Goal: Task Accomplishment & Management: Use online tool/utility

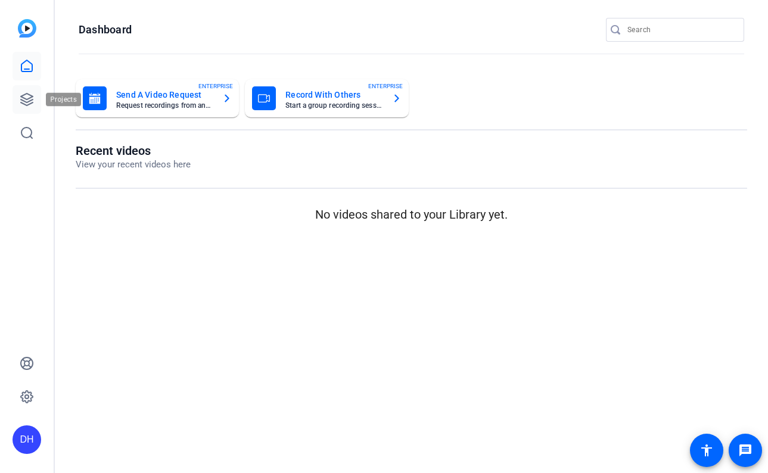
click at [25, 93] on icon at bounding box center [27, 99] width 14 height 14
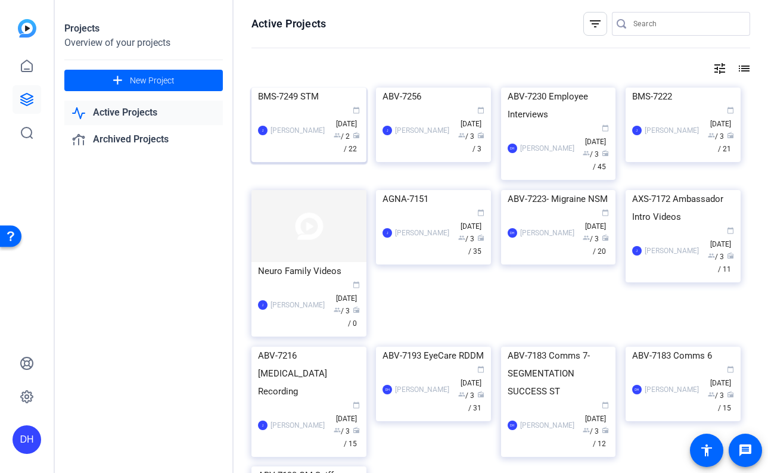
click at [286, 155] on div "J James calendar_today Sep 14 group / 2 radio / 22" at bounding box center [309, 130] width 102 height 50
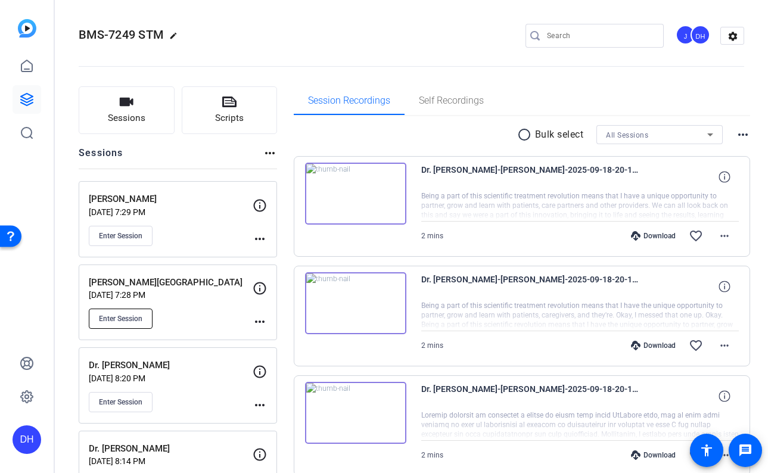
click at [136, 316] on span "Enter Session" at bounding box center [120, 319] width 43 height 10
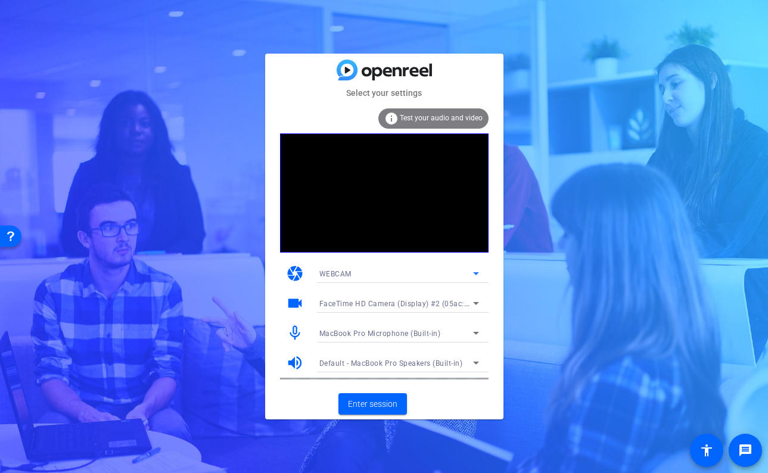
click at [439, 272] on div "WEBCAM" at bounding box center [396, 273] width 154 height 15
click at [570, 253] on div at bounding box center [384, 236] width 768 height 473
click at [423, 304] on span "FaceTime HD Camera (Display) #2 (05ac:1112)" at bounding box center [402, 303] width 166 height 10
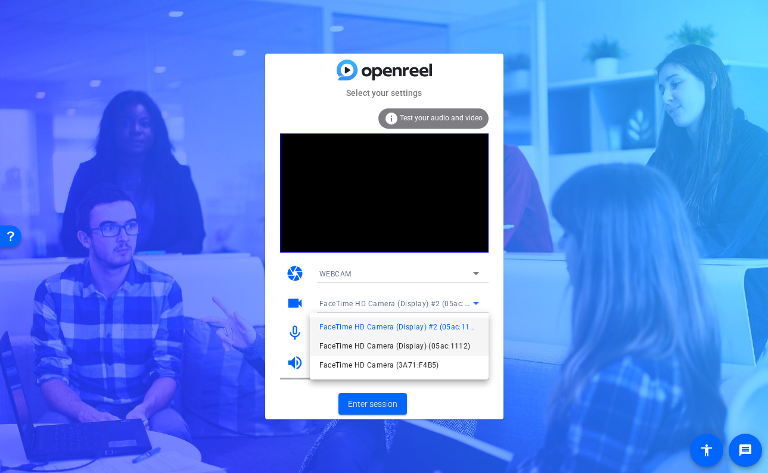
click at [420, 343] on span "FaceTime HD Camera (Display) (05ac:1112)" at bounding box center [394, 346] width 151 height 14
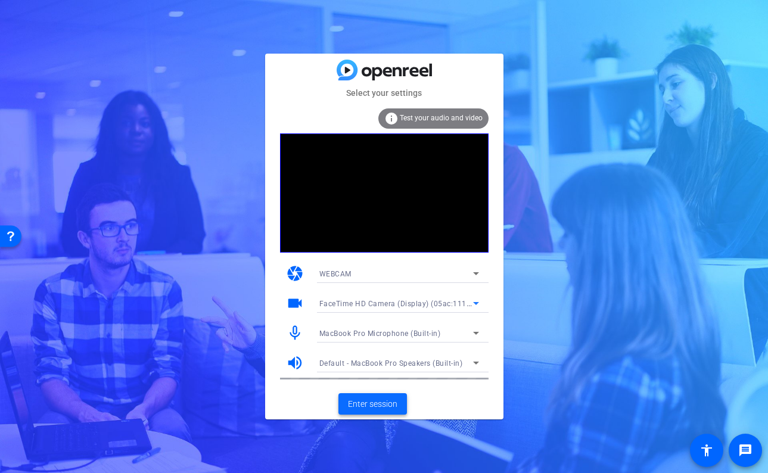
click at [375, 404] on span "Enter session" at bounding box center [372, 404] width 49 height 13
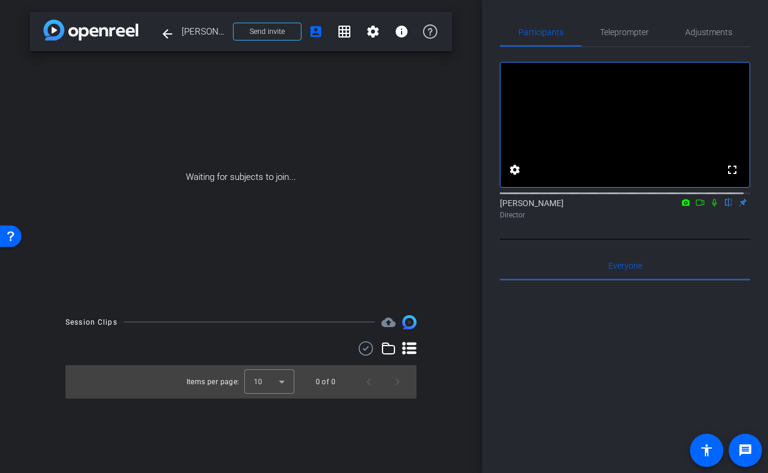
click at [692, 219] on div "[PERSON_NAME] flip Director" at bounding box center [625, 208] width 250 height 23
click at [712, 207] on icon at bounding box center [714, 203] width 5 height 8
click at [695, 207] on icon at bounding box center [700, 202] width 10 height 8
click at [621, 32] on span "Teleprompter" at bounding box center [624, 32] width 49 height 8
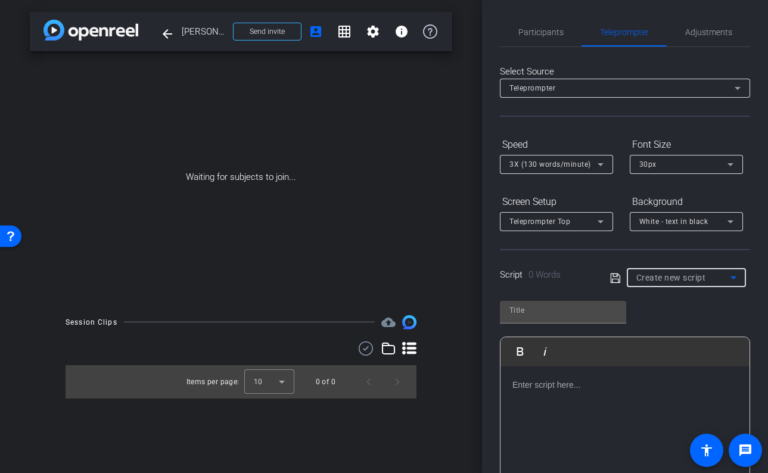
click at [661, 277] on span "Create new script" at bounding box center [671, 278] width 70 height 10
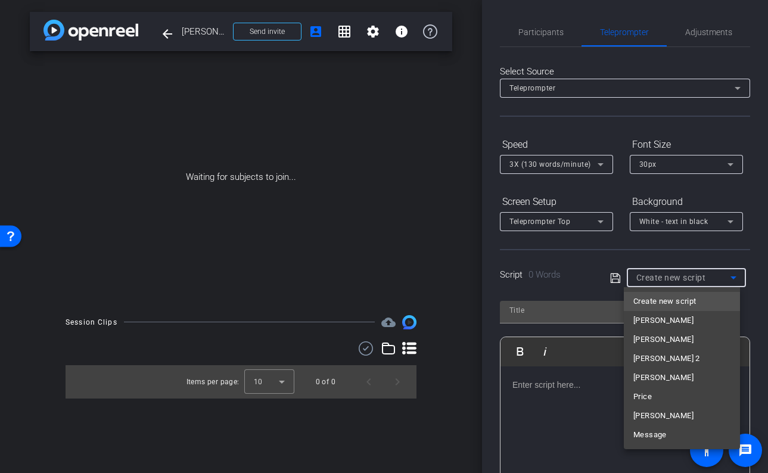
click at [652, 304] on span "Create new script" at bounding box center [664, 301] width 63 height 14
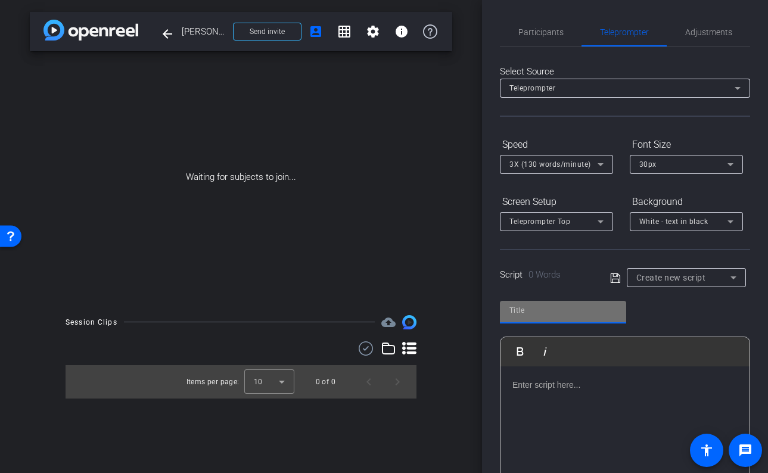
click at [544, 315] on input "text" at bounding box center [562, 310] width 107 height 14
type input "[GEOGRAPHIC_DATA]"
click at [540, 393] on div at bounding box center [624, 425] width 249 height 119
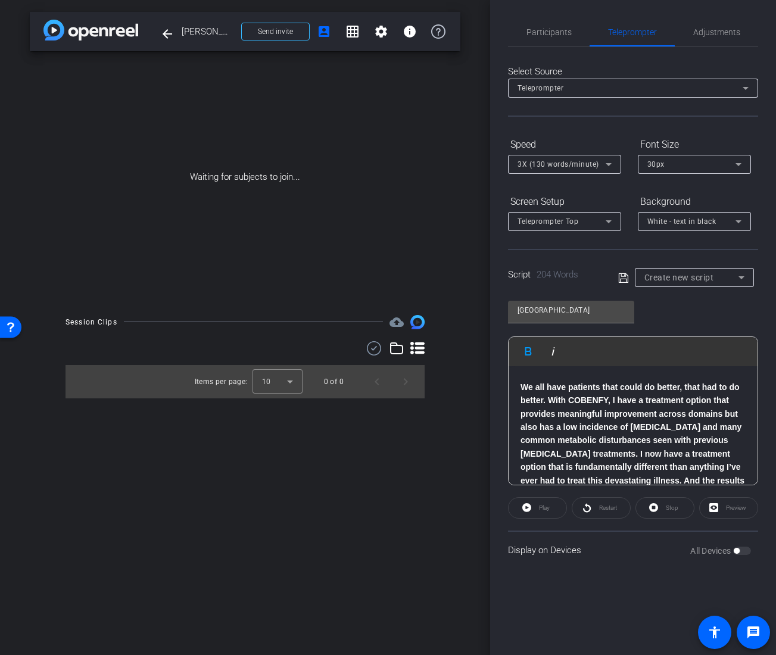
scroll to position [278, 0]
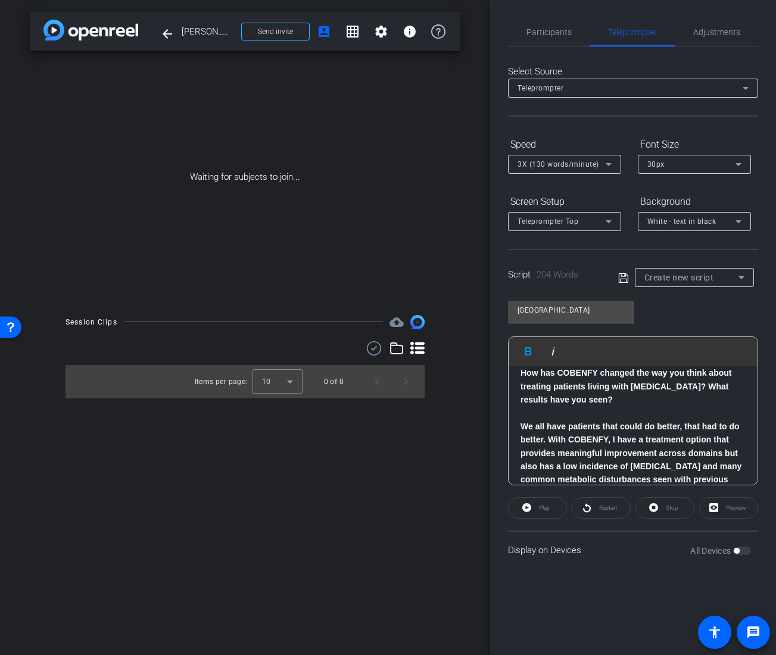
drag, startPoint x: 726, startPoint y: 479, endPoint x: 522, endPoint y: 423, distance: 211.8
click at [522, 423] on p "We all have patients that could do better, that had to do better. With COBENFY,…" at bounding box center [633, 480] width 225 height 120
click at [526, 356] on icon "button" at bounding box center [528, 351] width 14 height 14
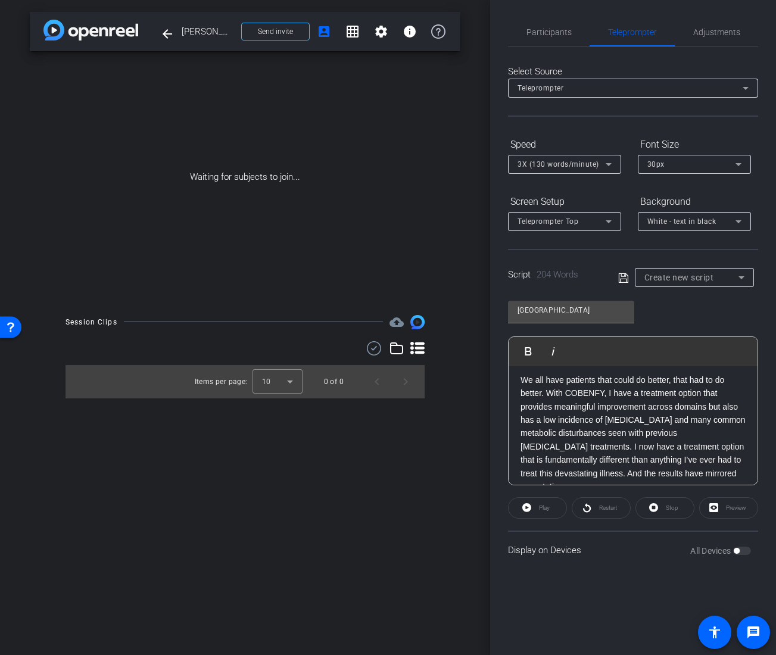
scroll to position [344, 0]
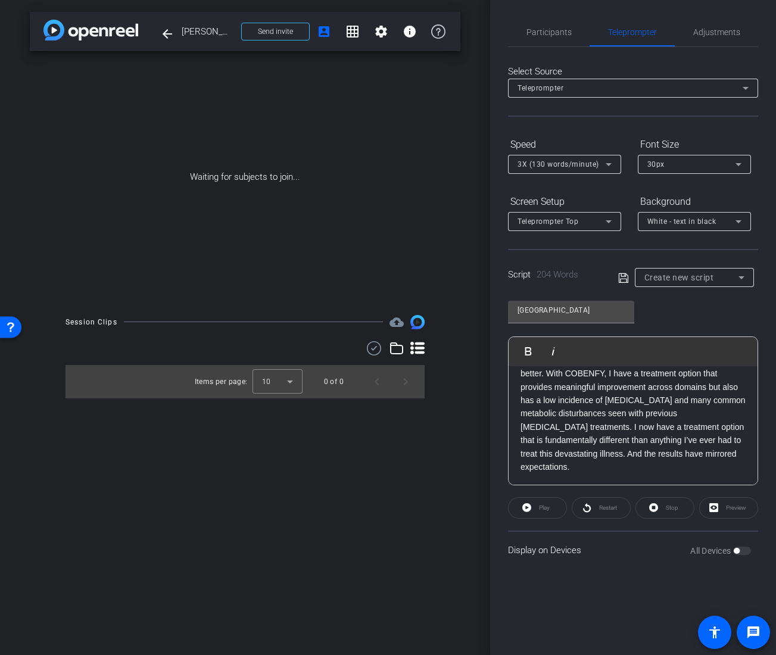
click at [635, 471] on p "We all have patients that could do better, that had to do better. With COBENFY,…" at bounding box center [633, 414] width 225 height 120
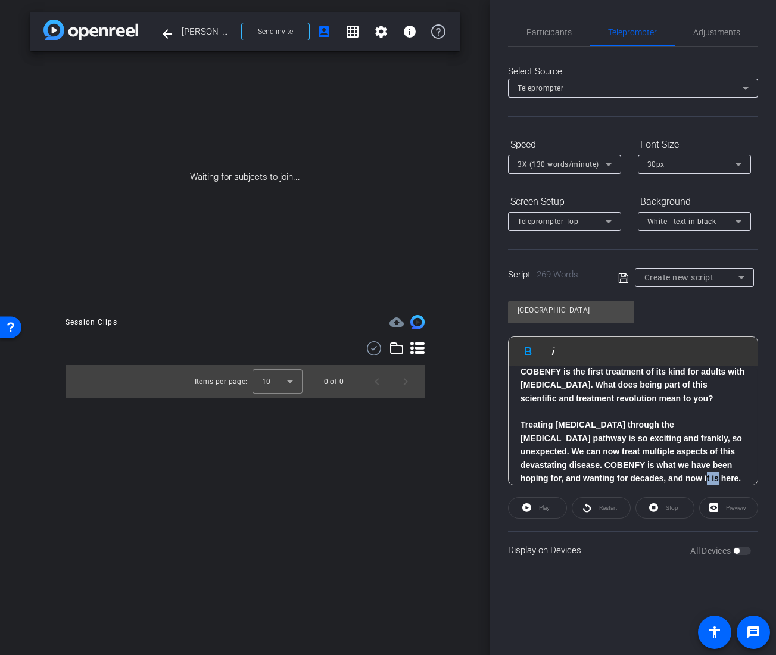
scroll to position [468, 0]
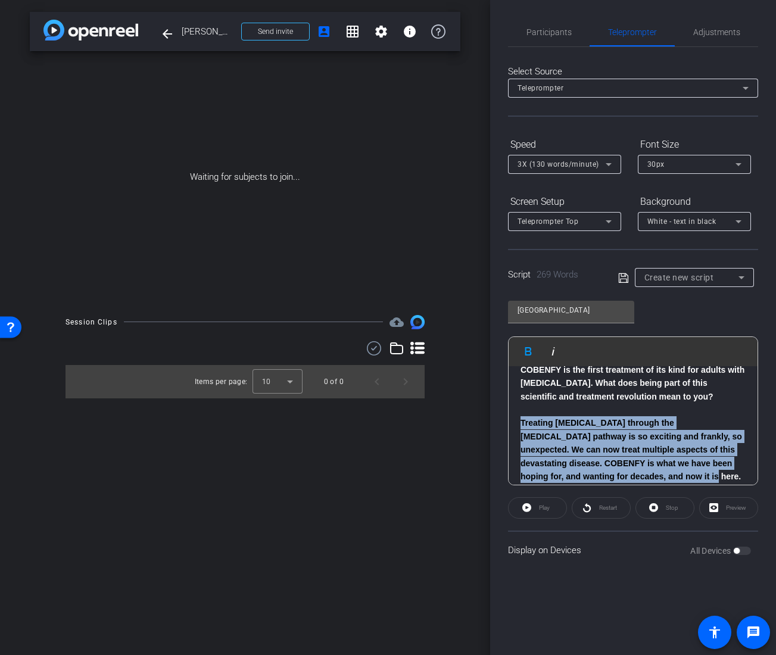
drag, startPoint x: 683, startPoint y: 478, endPoint x: 512, endPoint y: 426, distance: 178.4
click at [512, 426] on div "What excites you about this year’s upcoming COBENFY Speaker Training? ​ Speaker…" at bounding box center [633, 196] width 249 height 597
click at [529, 350] on icon "button" at bounding box center [528, 351] width 7 height 8
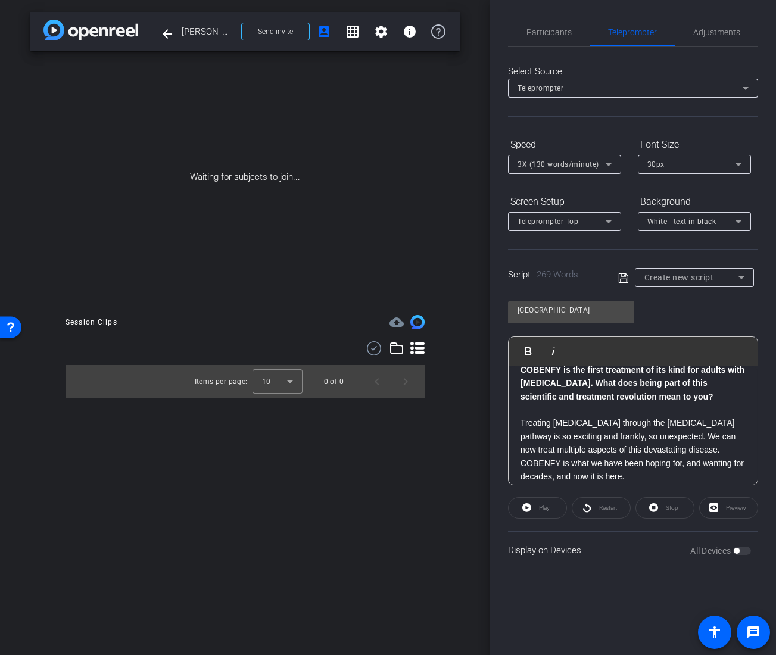
click at [597, 472] on p "Treating [MEDICAL_DATA] through the [MEDICAL_DATA] pathway is so exciting and f…" at bounding box center [633, 449] width 225 height 67
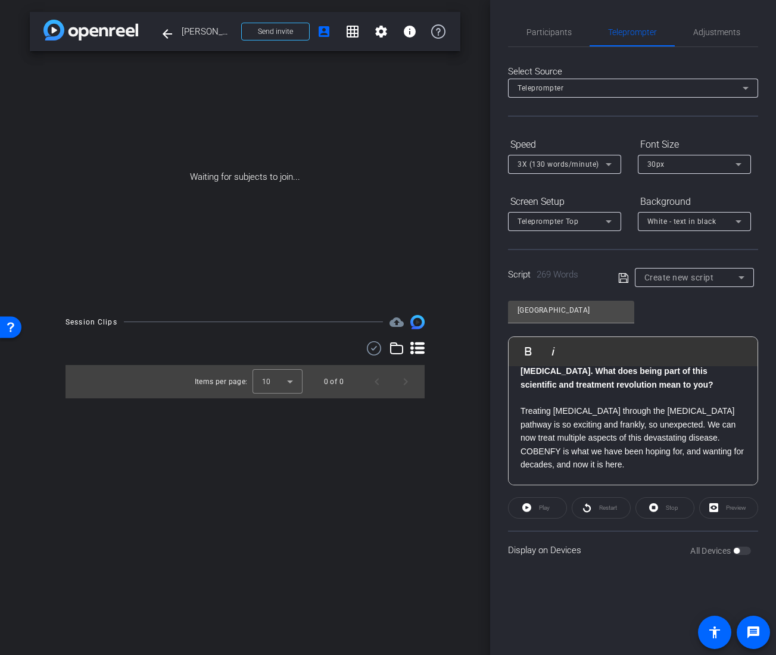
scroll to position [493, 0]
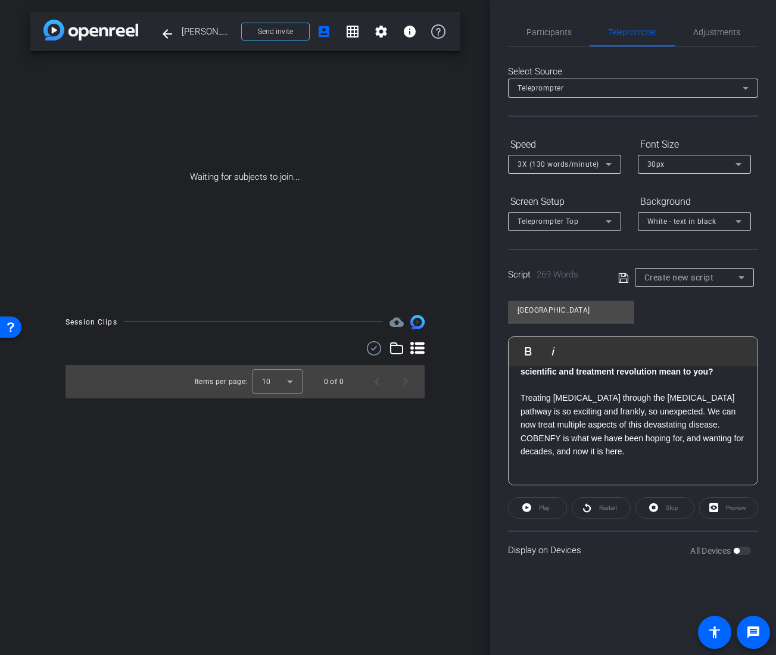
click at [621, 278] on icon at bounding box center [623, 278] width 11 height 14
click at [673, 279] on span "[GEOGRAPHIC_DATA]" at bounding box center [681, 277] width 74 height 8
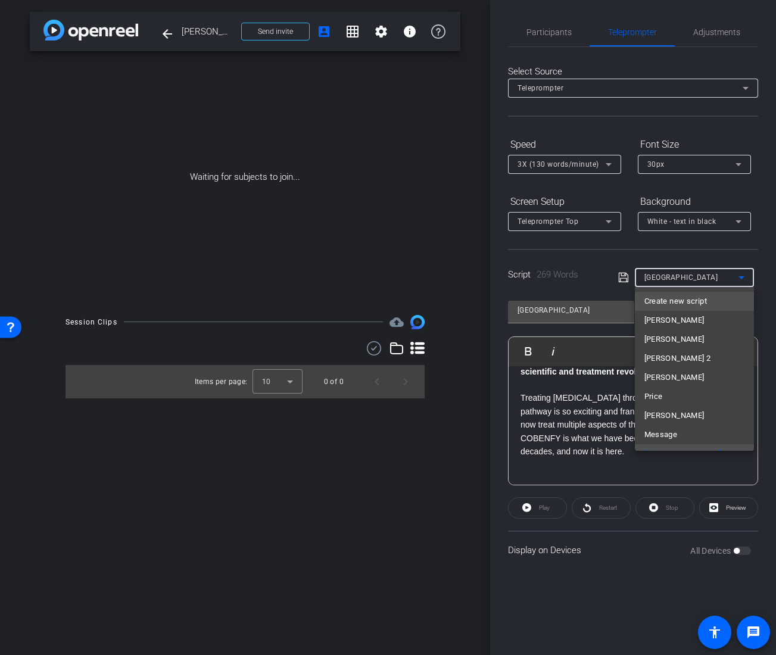
scroll to position [13, 0]
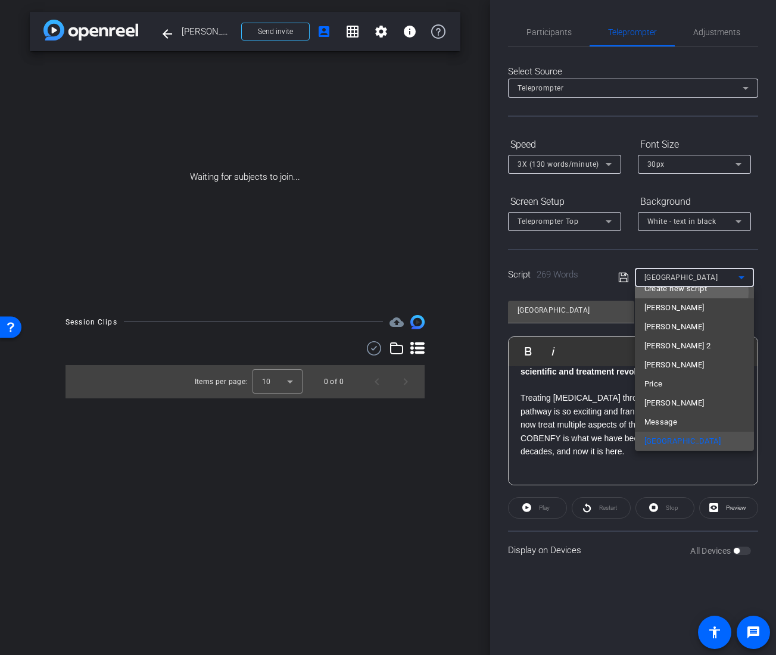
click at [680, 292] on span "Create new script" at bounding box center [675, 289] width 63 height 14
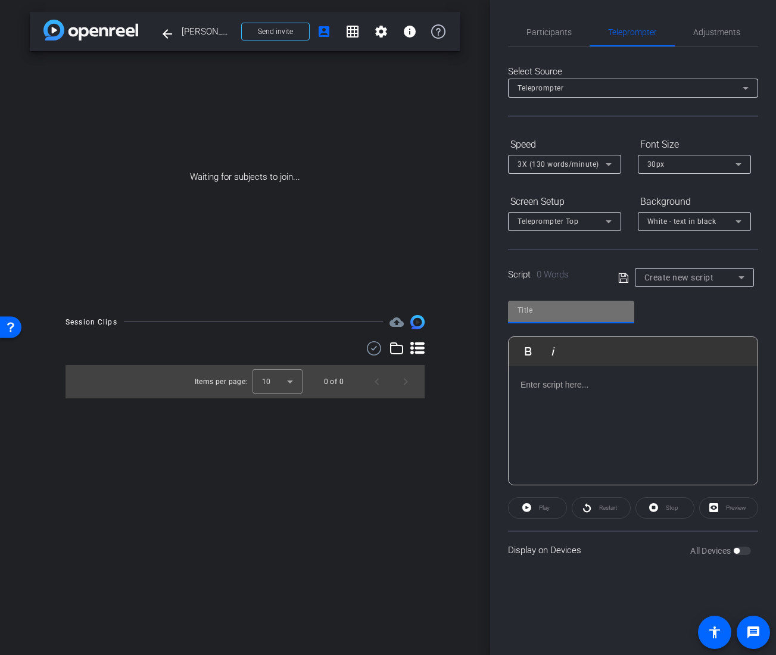
click at [541, 315] on input "text" at bounding box center [571, 310] width 107 height 14
type input "[PERSON_NAME]"
click at [553, 394] on div at bounding box center [633, 425] width 249 height 119
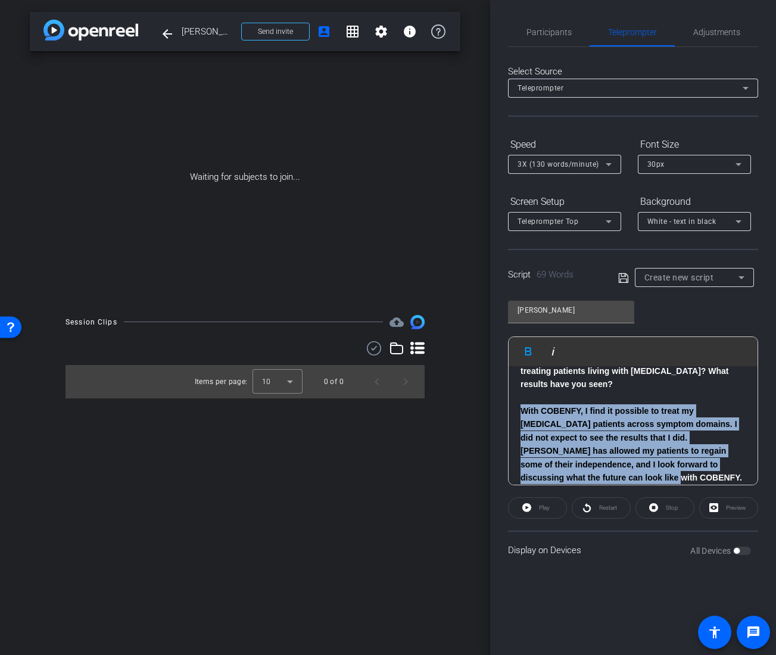
scroll to position [38, 0]
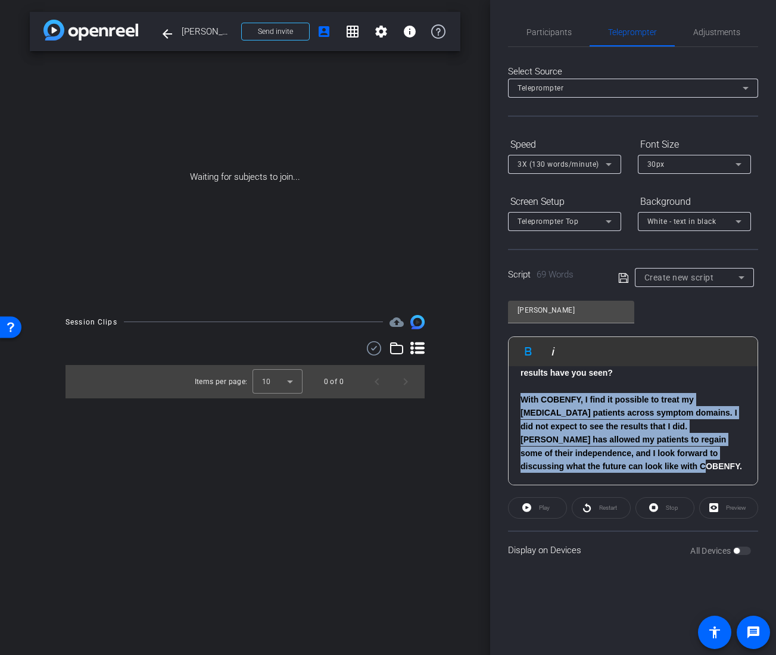
drag, startPoint x: 521, startPoint y: 410, endPoint x: 663, endPoint y: 476, distance: 157.5
click at [663, 472] on div "How has COBENFY changed the way you think about treating patients living with […" at bounding box center [633, 406] width 249 height 157
click at [526, 350] on icon "button" at bounding box center [528, 351] width 14 height 14
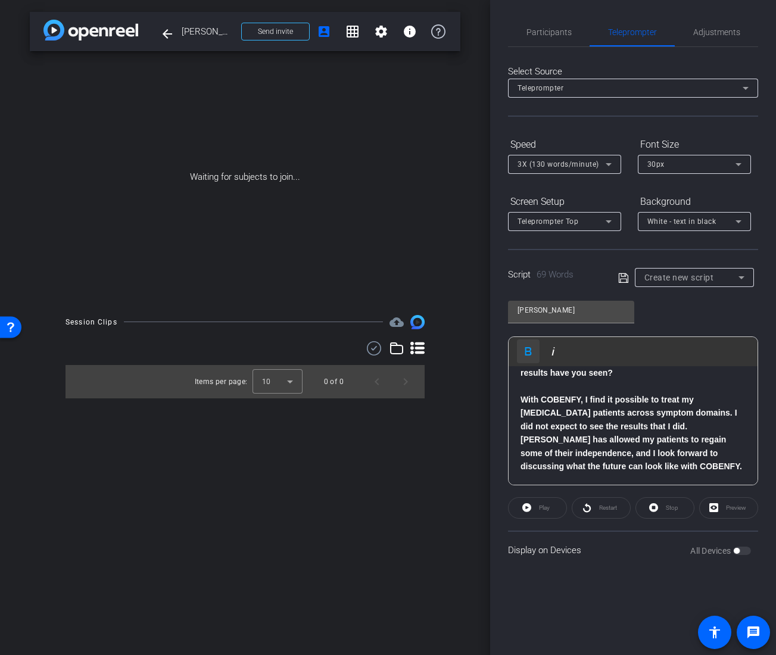
scroll to position [25, 0]
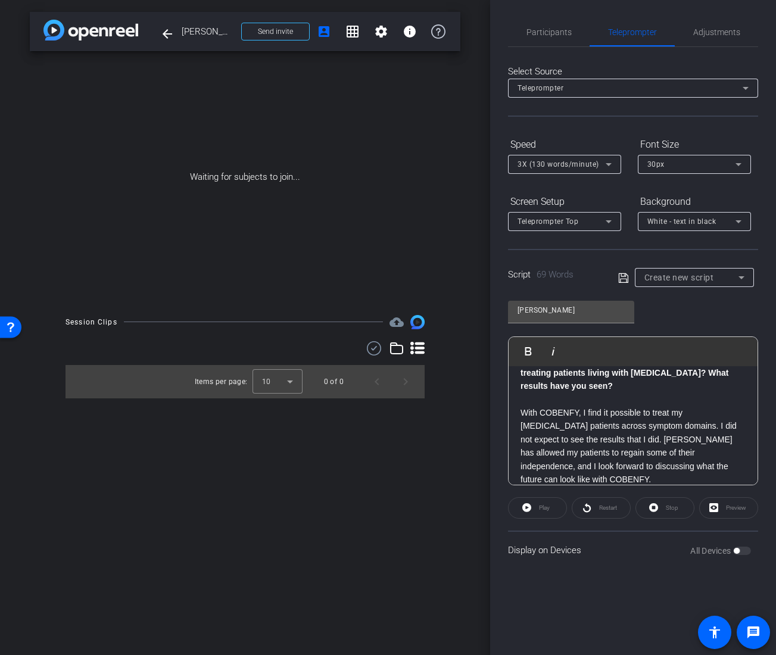
click at [730, 469] on p "With COBENFY, I find it possible to treat my [MEDICAL_DATA] patients across sym…" at bounding box center [633, 446] width 225 height 80
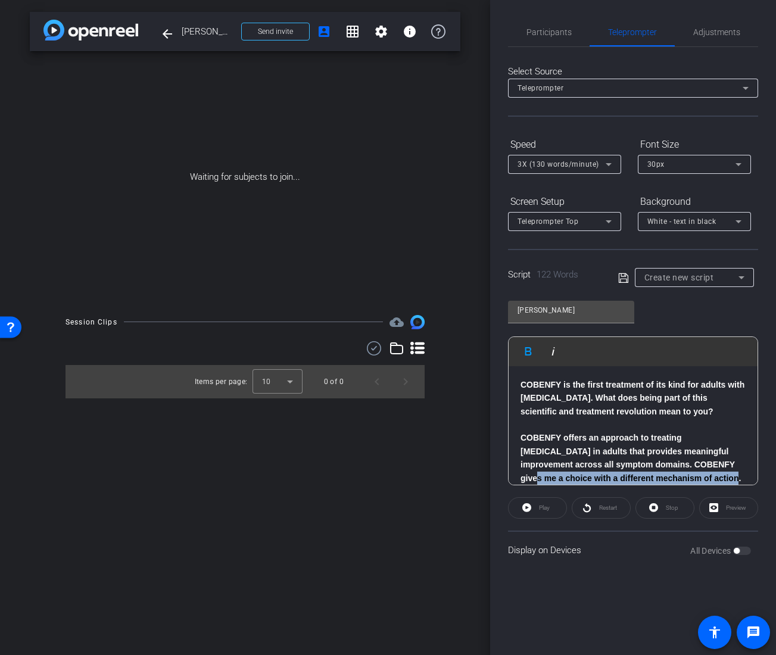
scroll to position [149, 0]
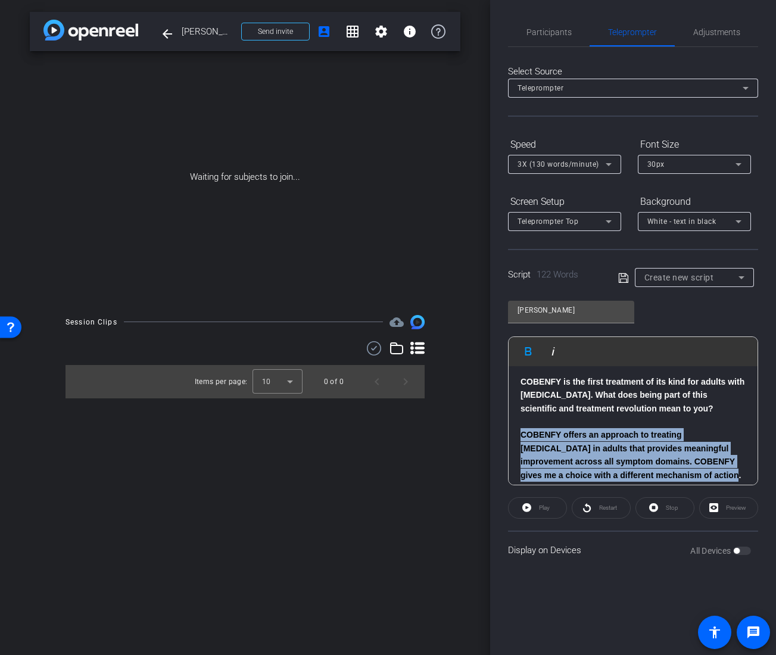
drag, startPoint x: 553, startPoint y: 478, endPoint x: 519, endPoint y: 421, distance: 66.3
click at [519, 421] on div "How has COBENFY changed the way you think about treating patients living with […" at bounding box center [633, 355] width 249 height 277
click at [528, 348] on icon "button" at bounding box center [528, 351] width 14 height 14
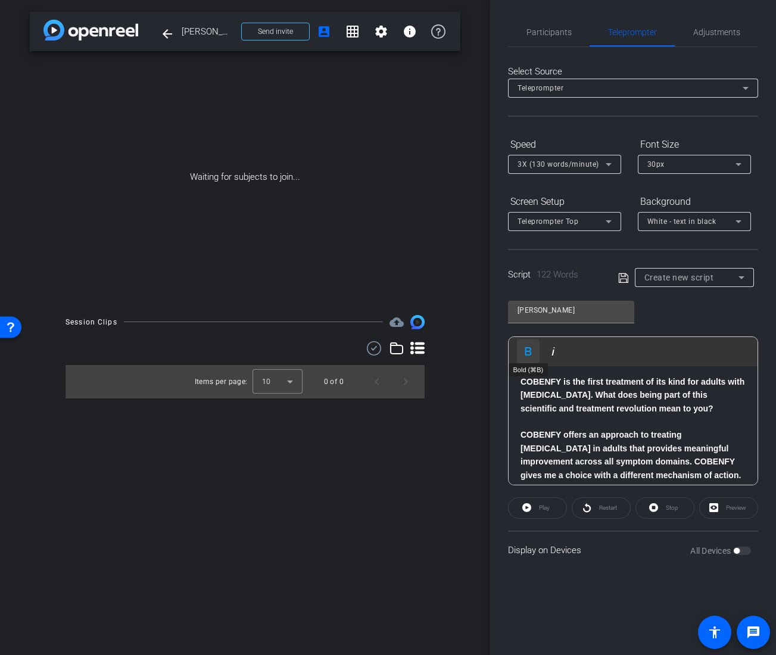
scroll to position [145, 0]
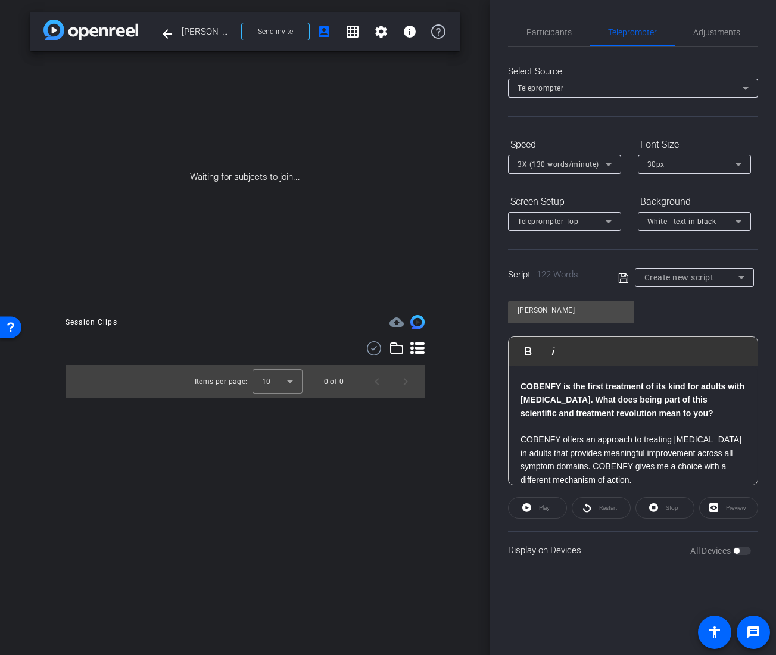
click at [656, 472] on div "How has COBENFY changed the way you think about treating patients living with […" at bounding box center [633, 360] width 249 height 277
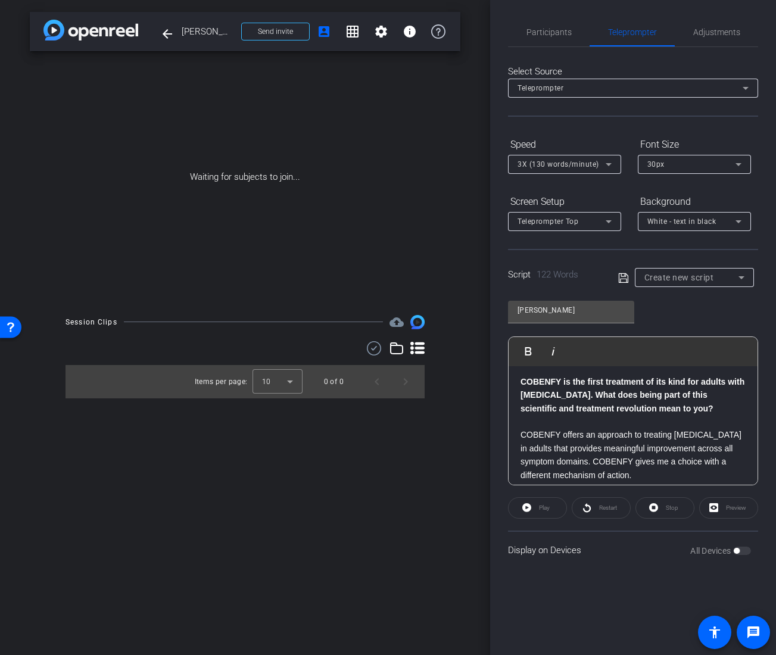
scroll to position [160, 0]
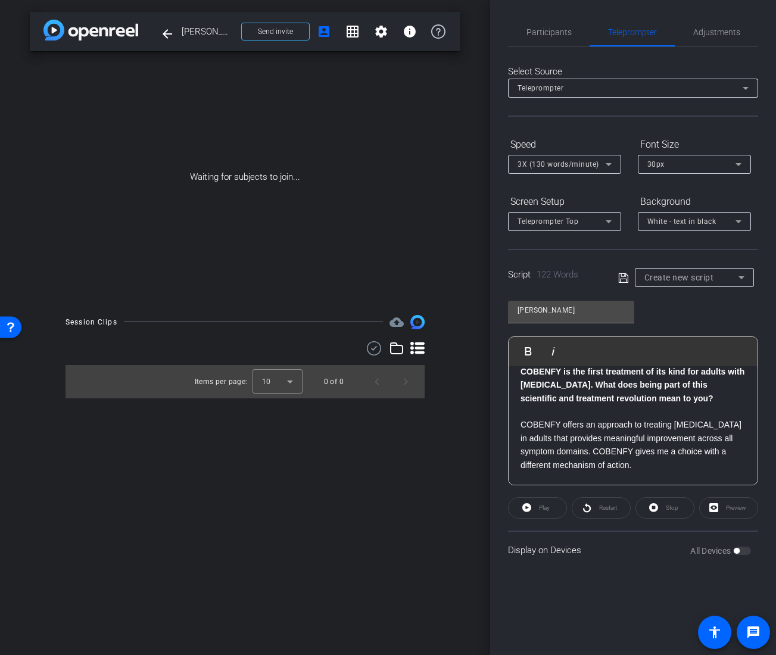
click at [623, 278] on icon at bounding box center [623, 278] width 11 height 14
click at [535, 472] on p at bounding box center [633, 478] width 225 height 13
click at [257, 457] on div "arrow_back [PERSON_NAME] Back to project Send invite account_box grid_on settin…" at bounding box center [245, 327] width 490 height 655
click at [370, 472] on div "arrow_back [PERSON_NAME] Back to project Send invite account_box grid_on settin…" at bounding box center [245, 327] width 490 height 655
click at [593, 472] on div "Participants Teleprompter Adjustments [PERSON_NAME] Director Everyone 0 Mark al…" at bounding box center [633, 327] width 286 height 655
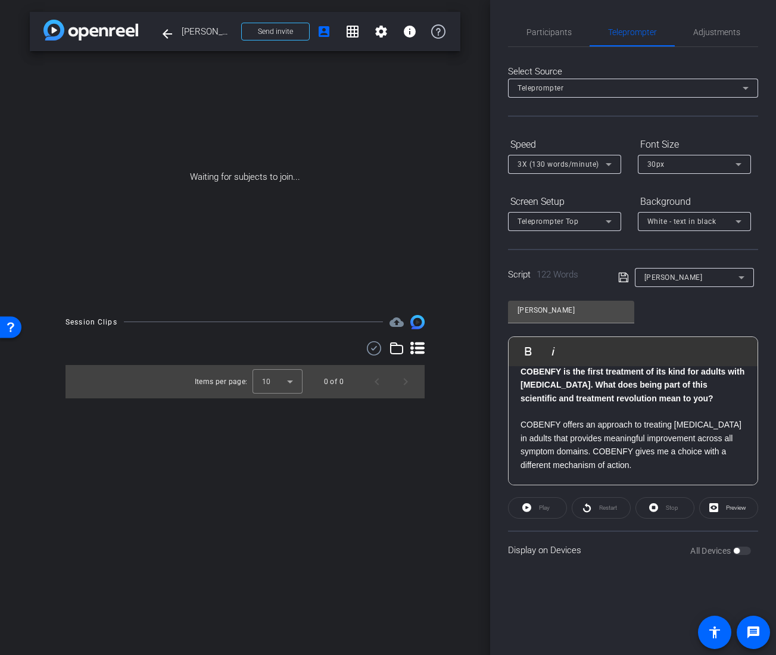
click at [587, 472] on div "Participants Teleprompter Adjustments [PERSON_NAME] Director Everyone 0 Mark al…" at bounding box center [633, 327] width 286 height 655
click at [625, 472] on div "Participants Teleprompter Adjustments [PERSON_NAME] Director Everyone 0 Mark al…" at bounding box center [633, 327] width 286 height 655
click at [624, 279] on icon at bounding box center [623, 277] width 11 height 14
